Goal: Information Seeking & Learning: Learn about a topic

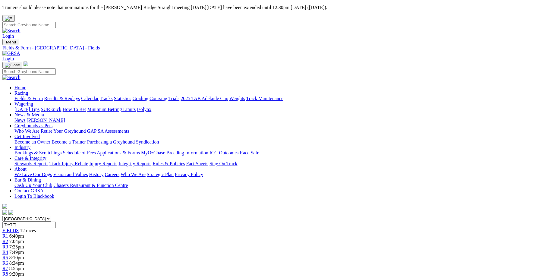
click at [151, 161] on link "Integrity Reports" at bounding box center [134, 163] width 33 height 5
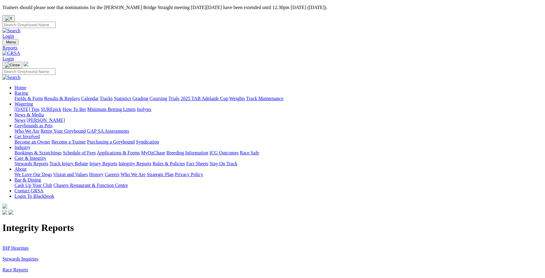
click at [39, 256] on link "Stewards Inquiries" at bounding box center [20, 258] width 36 height 5
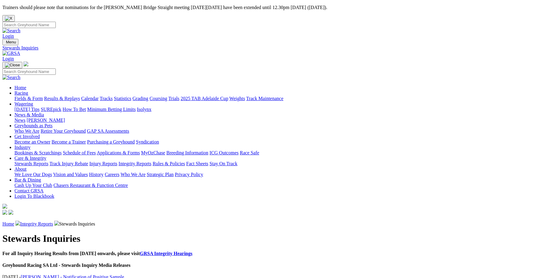
click at [53, 221] on link "Integrity Reports" at bounding box center [36, 223] width 33 height 5
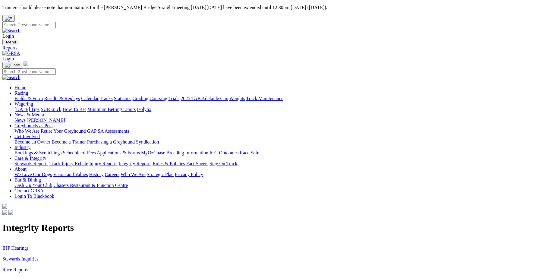
click at [29, 245] on link "IHP Hearings" at bounding box center [15, 247] width 26 height 5
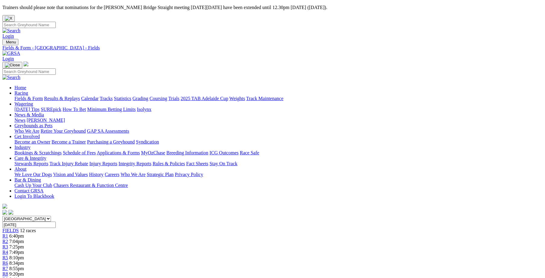
click at [179, 96] on link "Trials" at bounding box center [173, 98] width 11 height 5
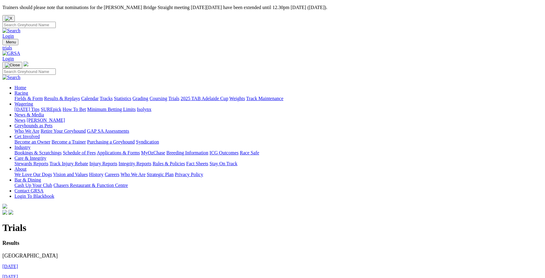
click at [18, 264] on link "[DATE]" at bounding box center [10, 266] width 16 height 5
